Goal: Task Accomplishment & Management: Use online tool/utility

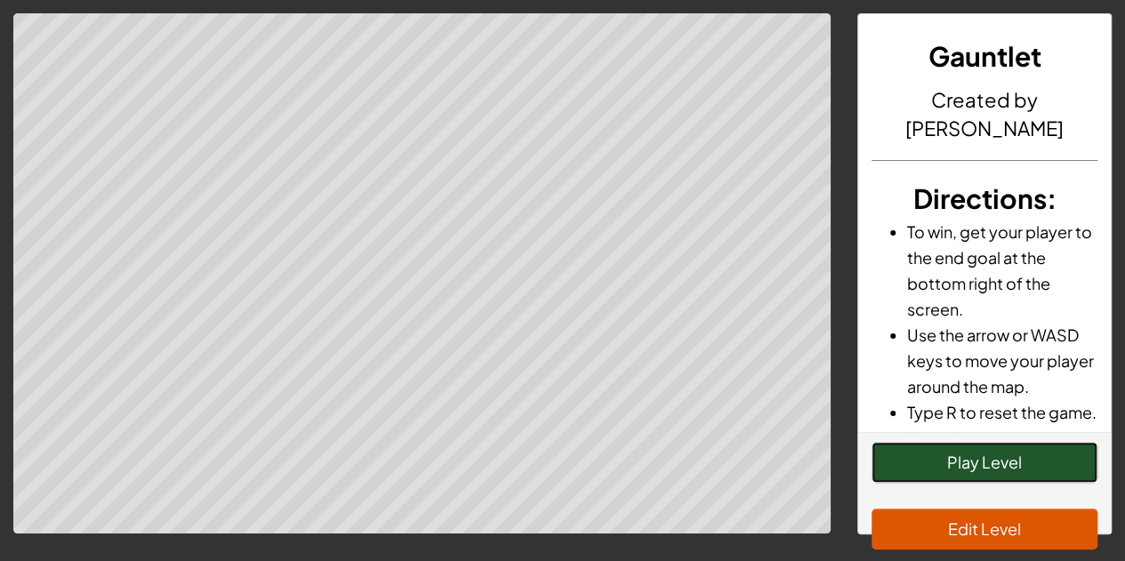
click at [1048, 470] on button "Play Level" at bounding box center [984, 462] width 226 height 41
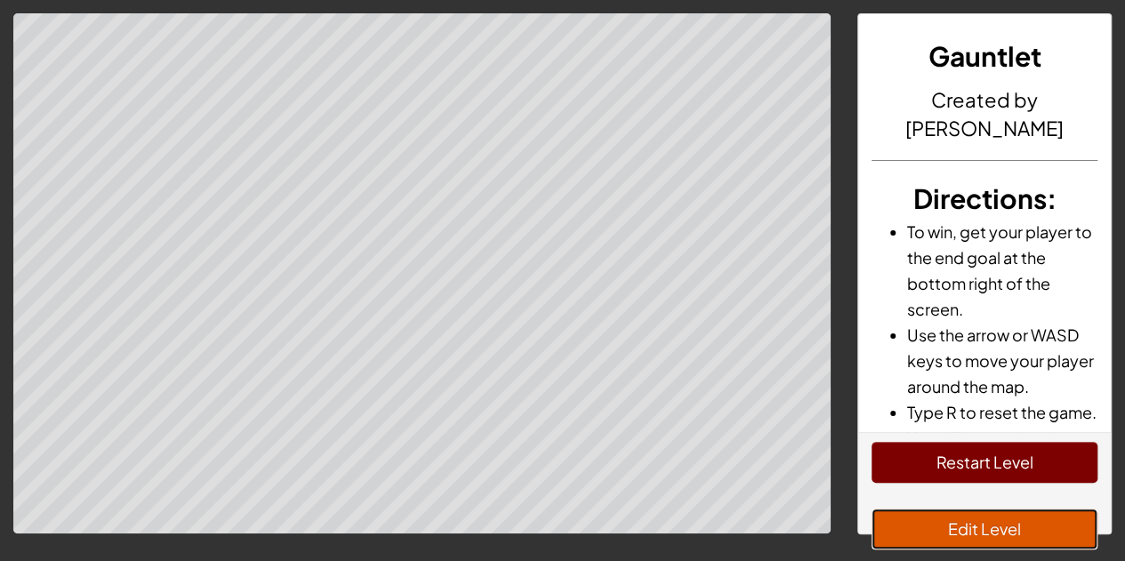
click at [1062, 527] on button "Edit Level" at bounding box center [984, 529] width 226 height 41
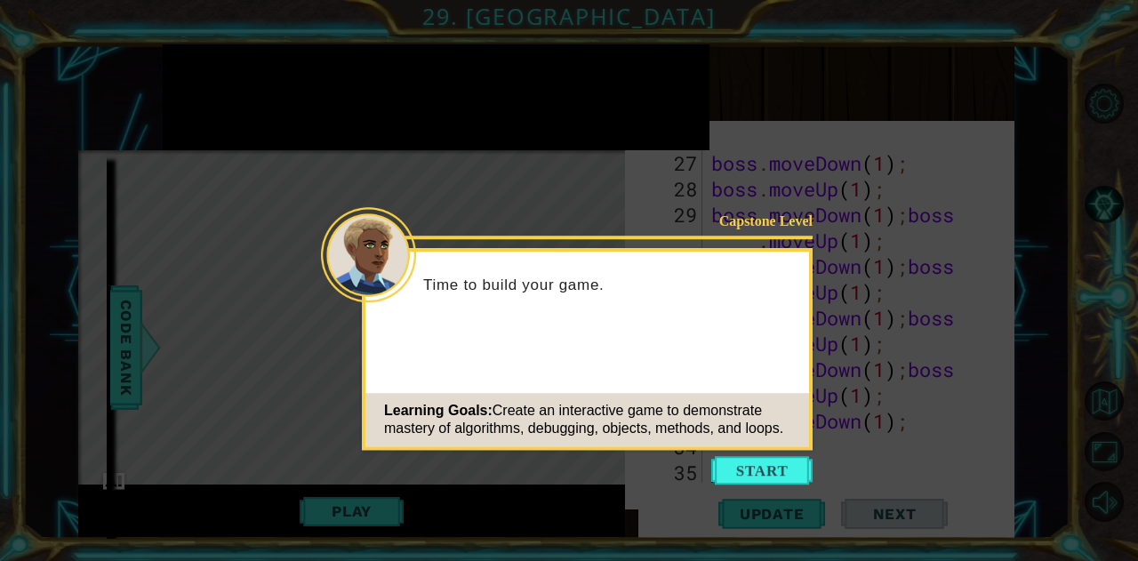
scroll to position [1211, 0]
